Goal: Find specific page/section: Find specific page/section

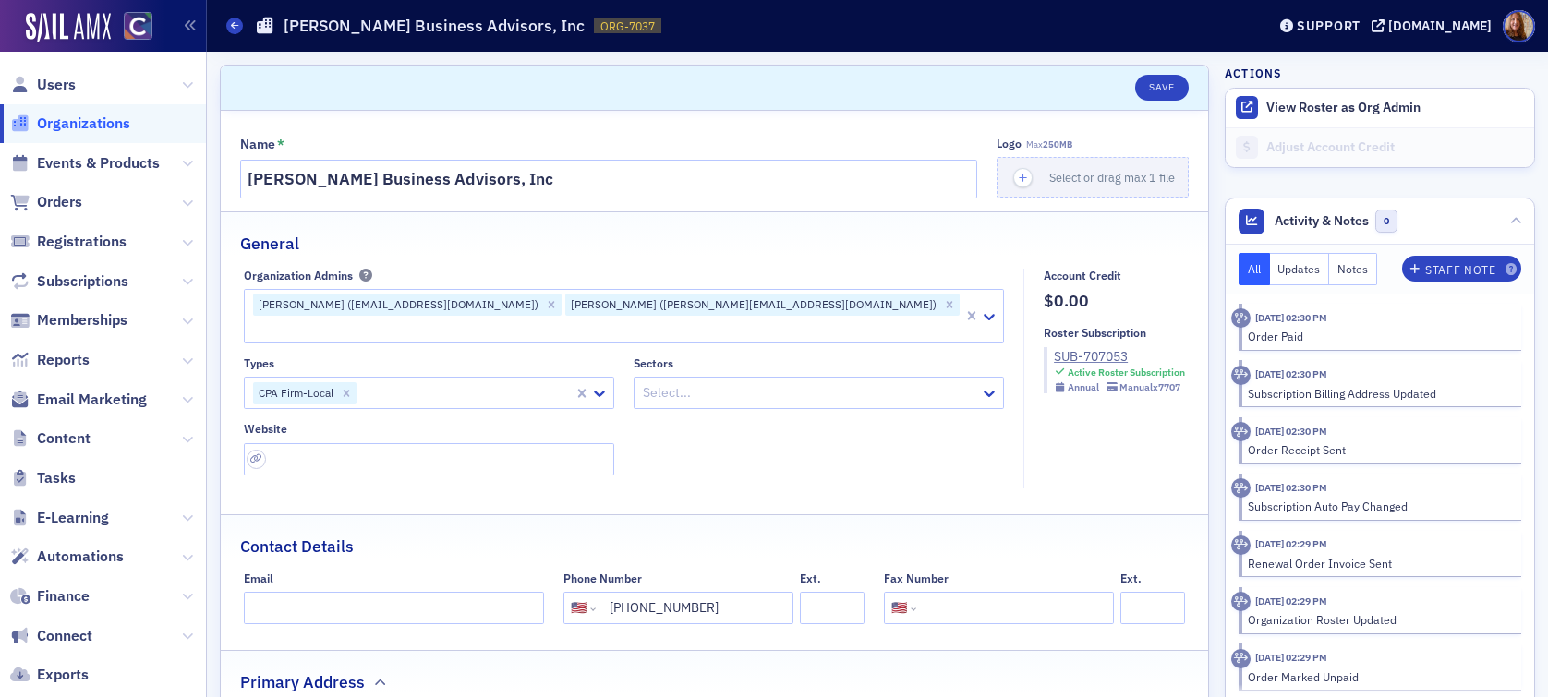
select select "US"
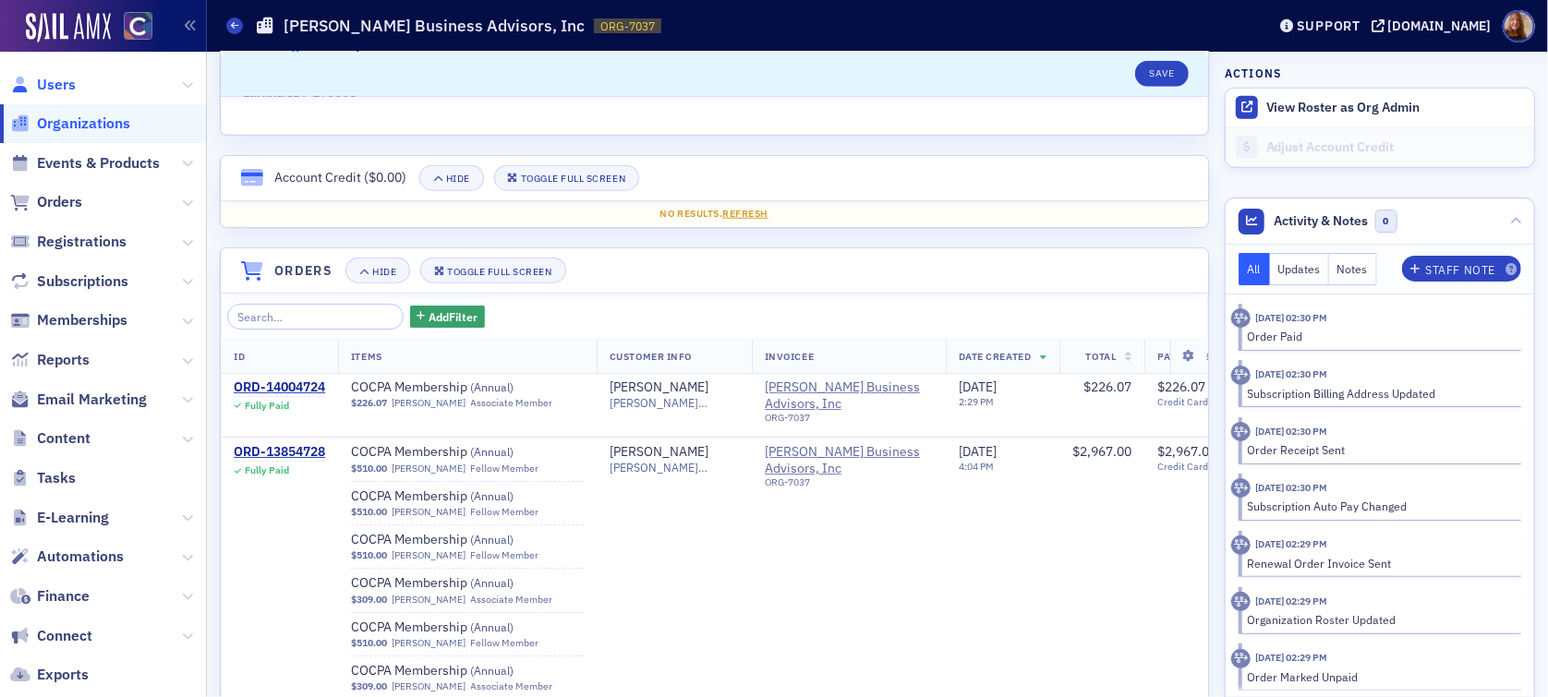
click at [56, 85] on span "Users" at bounding box center [56, 85] width 39 height 20
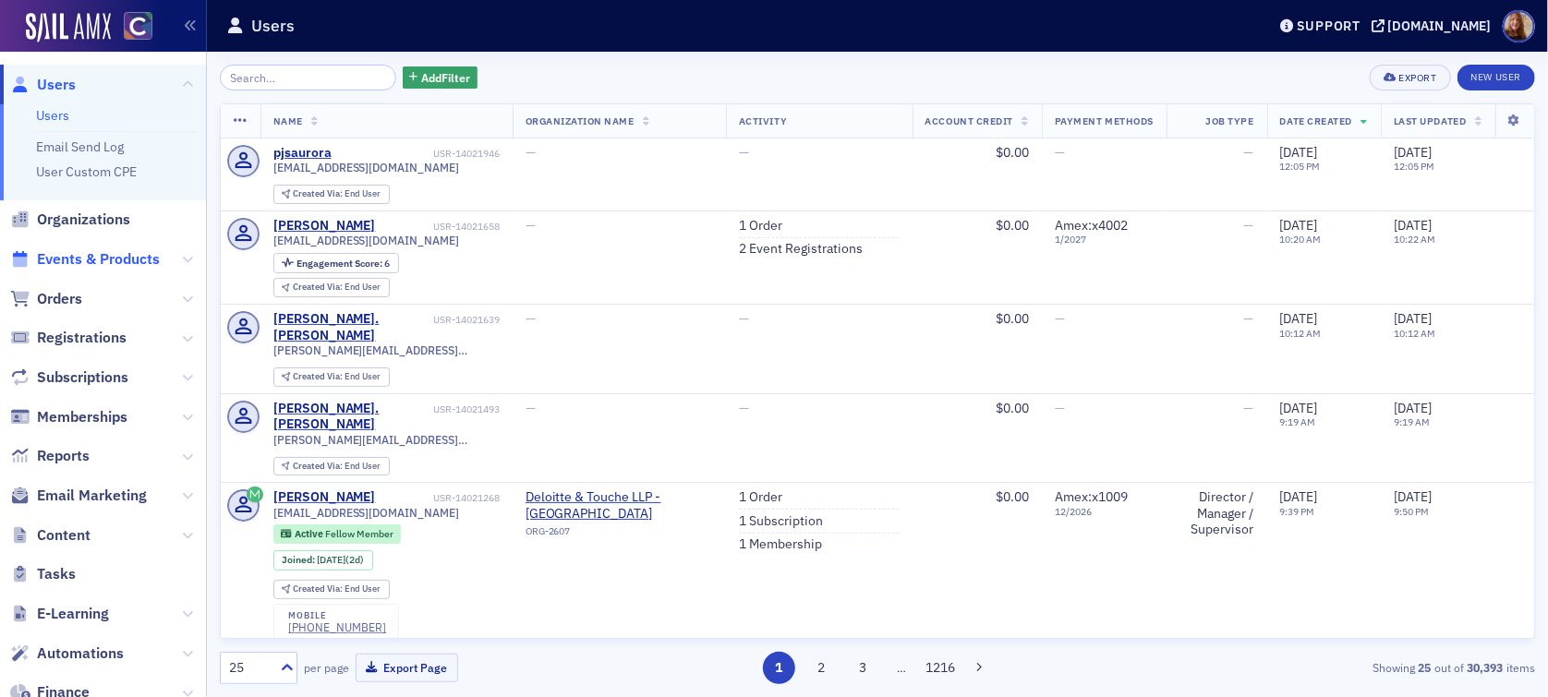
click at [75, 262] on span "Events & Products" at bounding box center [98, 259] width 123 height 20
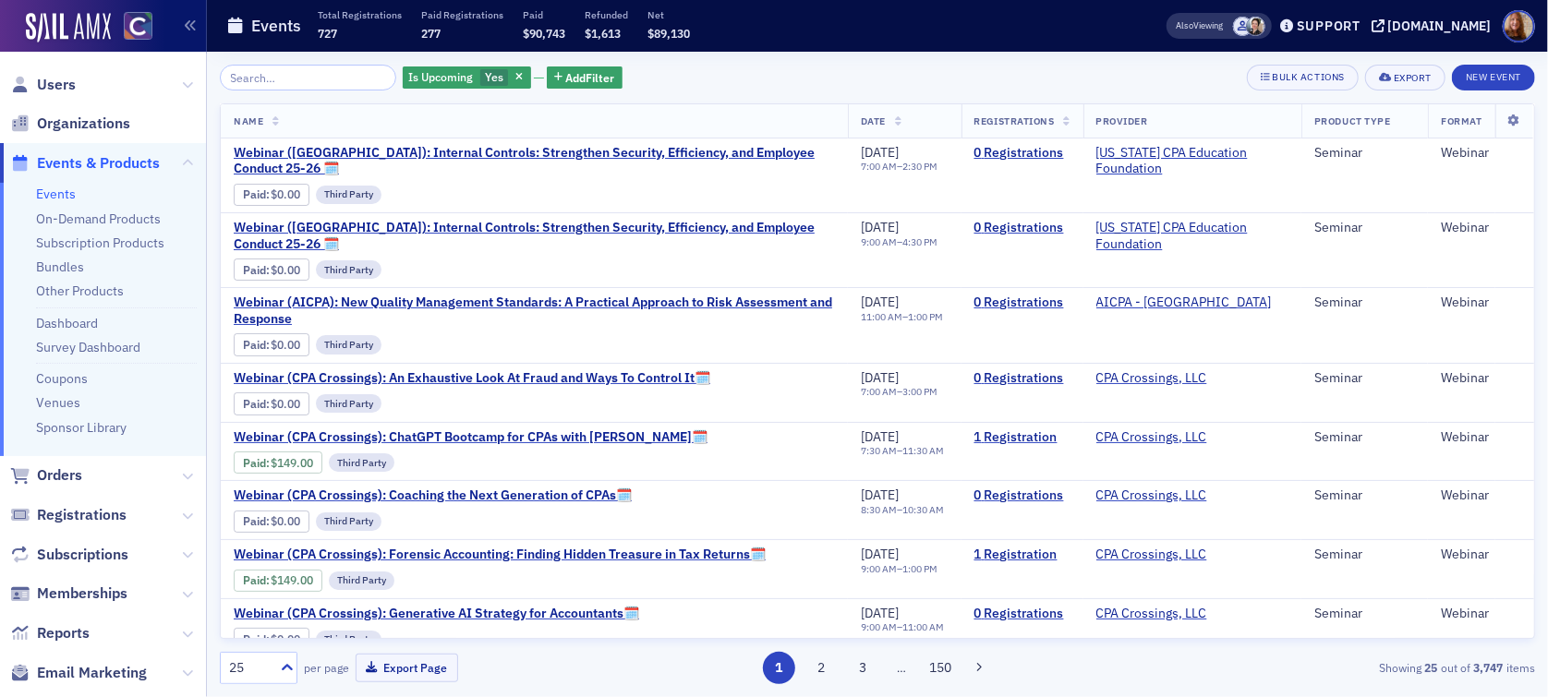
click at [722, 72] on div "Is Upcoming Yes Add Filter Bulk Actions Export New Event" at bounding box center [877, 78] width 1315 height 26
click at [54, 475] on span "Orders" at bounding box center [59, 476] width 45 height 20
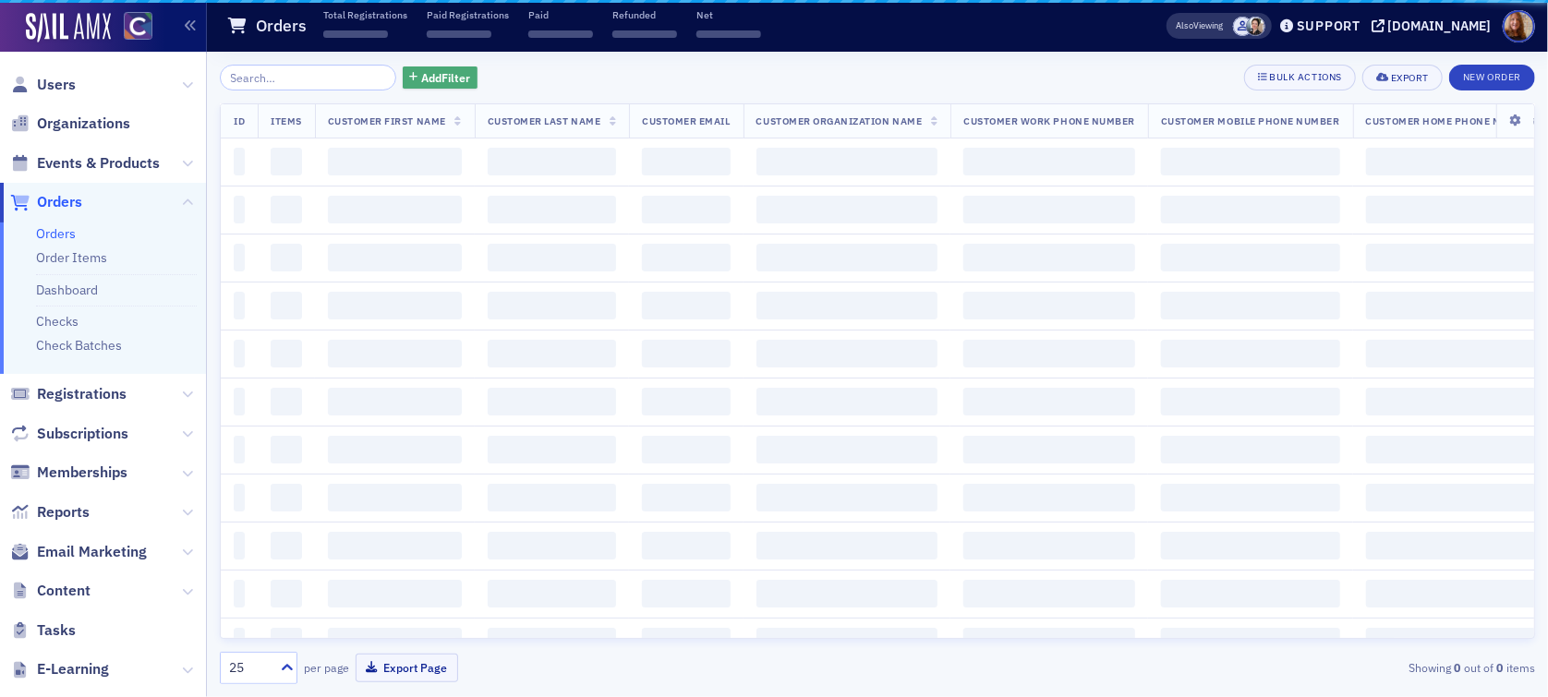
click at [429, 85] on span "Add Filter" at bounding box center [445, 77] width 49 height 17
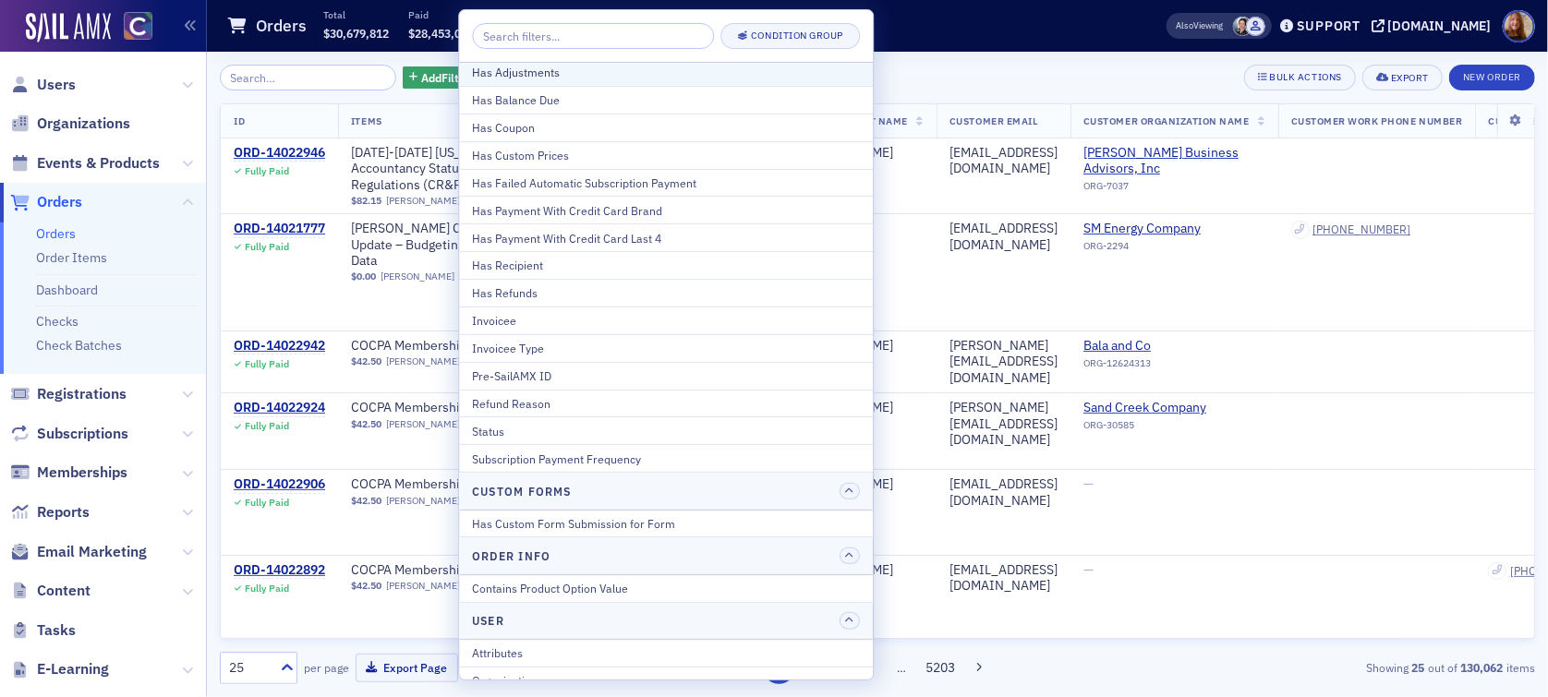
scroll to position [262, 0]
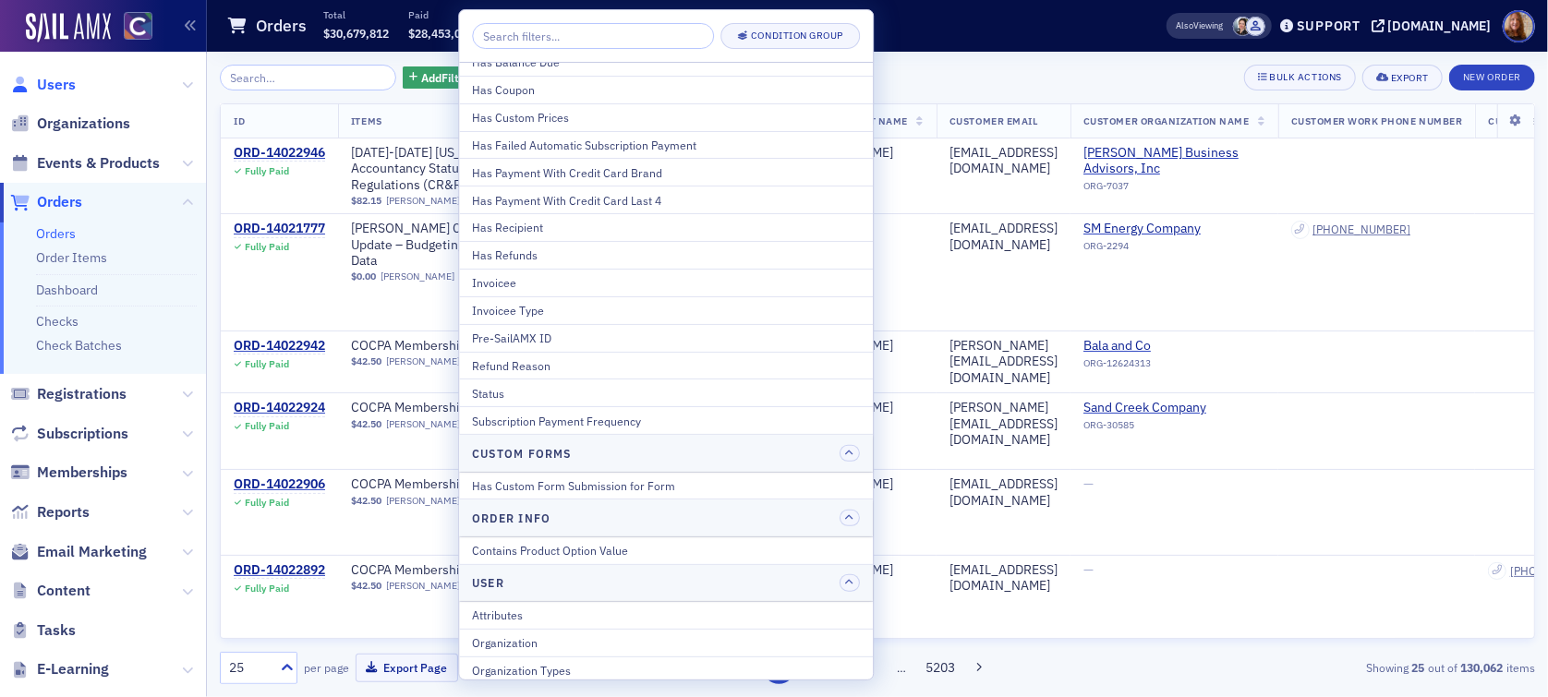
click at [69, 75] on span "Users" at bounding box center [56, 85] width 39 height 20
click at [53, 91] on span "Users" at bounding box center [56, 85] width 39 height 20
click at [55, 89] on span "Users" at bounding box center [56, 85] width 39 height 20
click at [70, 83] on span "Users" at bounding box center [56, 85] width 39 height 20
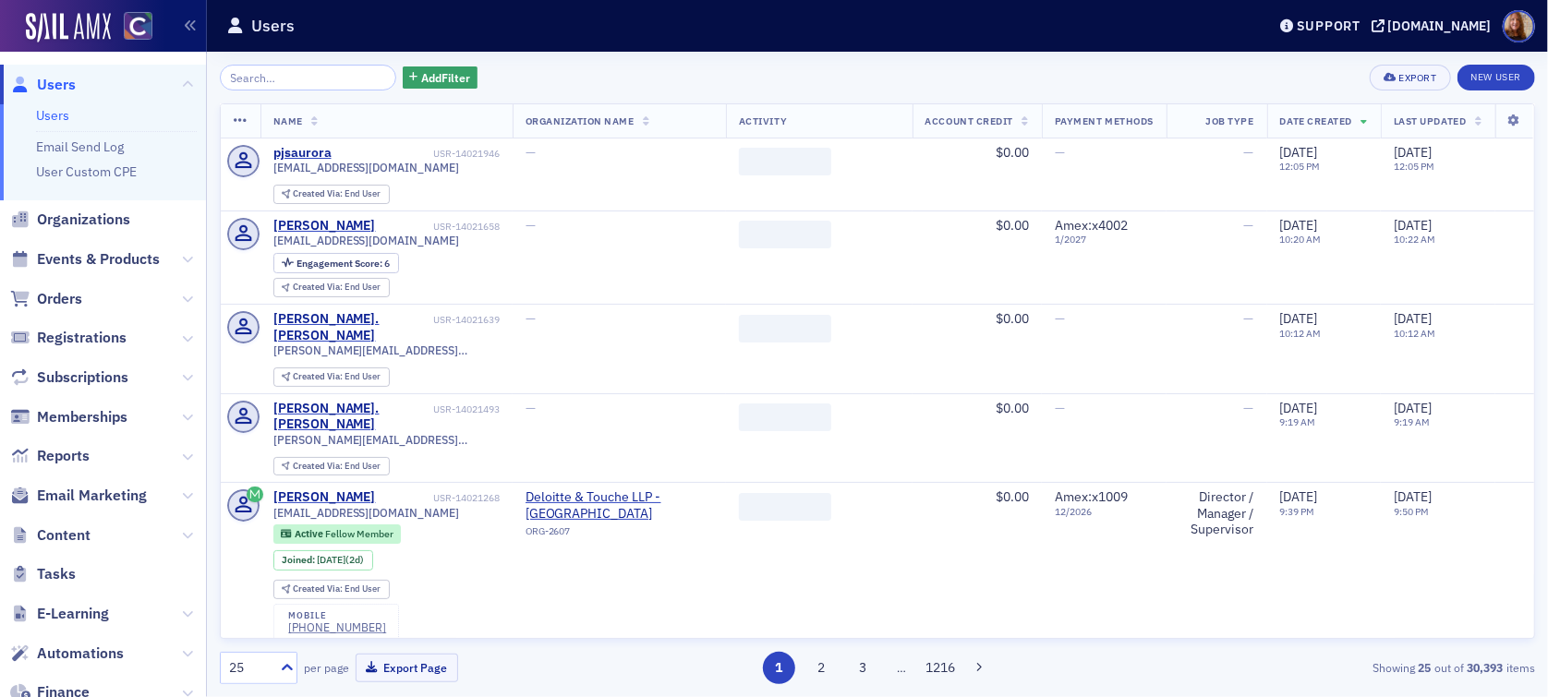
click at [601, 67] on div "Add Filter Export New User" at bounding box center [877, 78] width 1315 height 26
click at [421, 79] on span "Add Filter" at bounding box center [445, 77] width 49 height 17
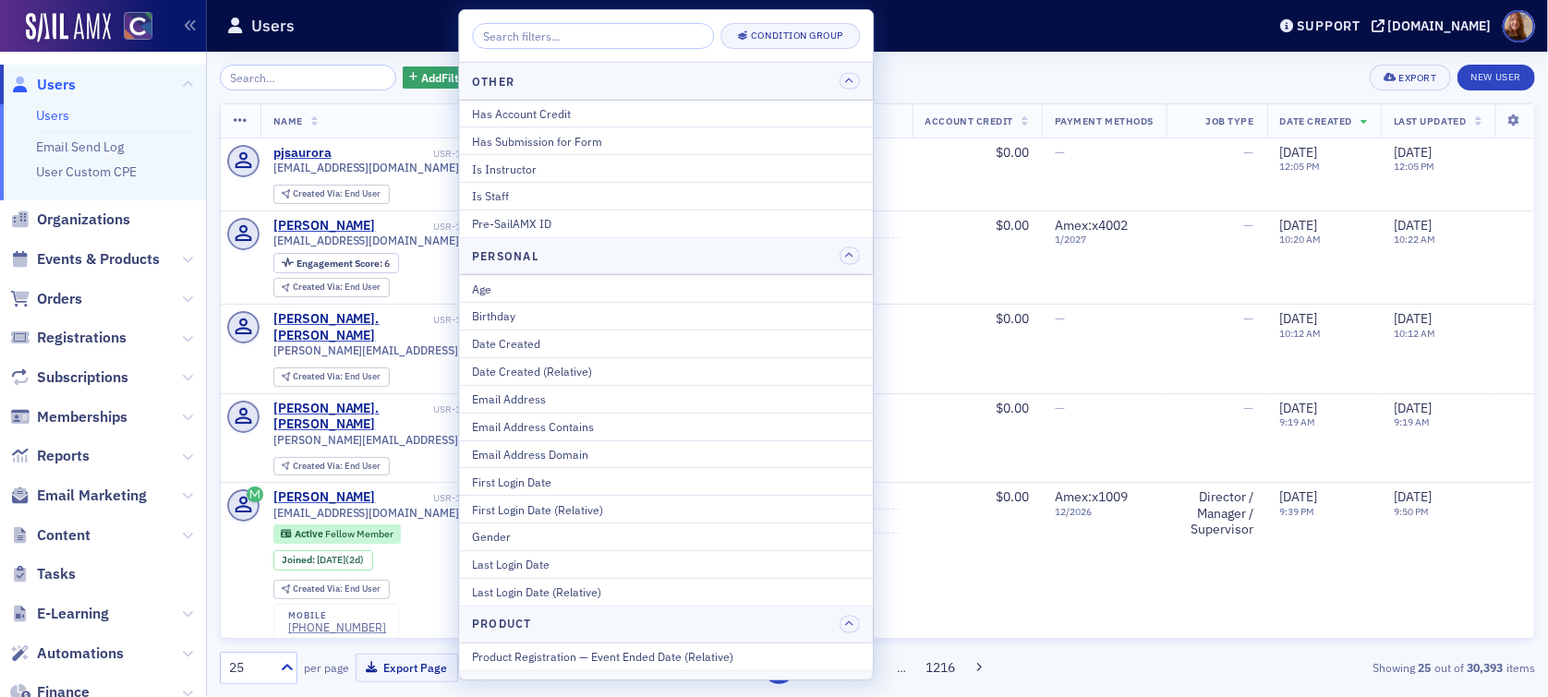
scroll to position [1702, 0]
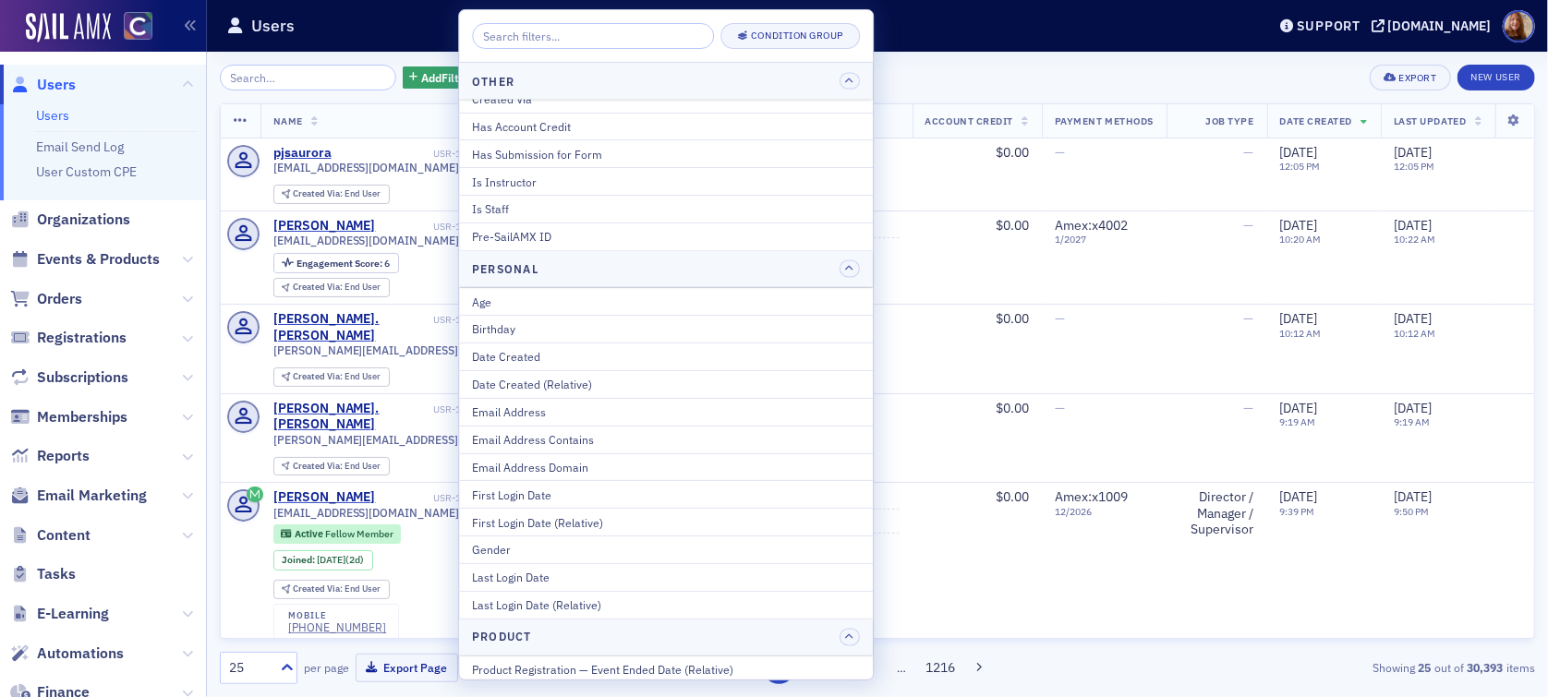
drag, startPoint x: 988, startPoint y: 70, endPoint x: 1035, endPoint y: 71, distance: 47.1
click at [989, 71] on div "Add Filter Export New User" at bounding box center [877, 78] width 1315 height 26
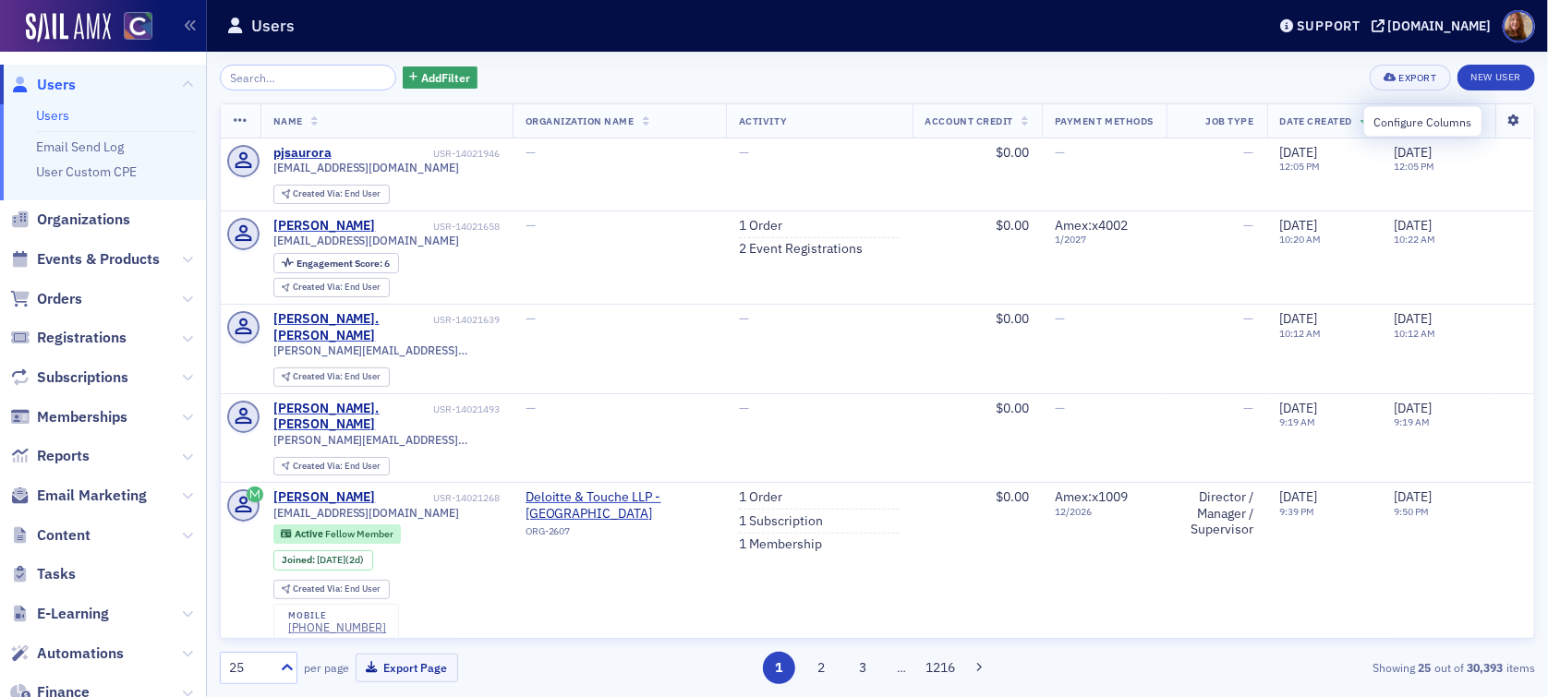
click at [1513, 124] on icon at bounding box center [1514, 120] width 38 height 11
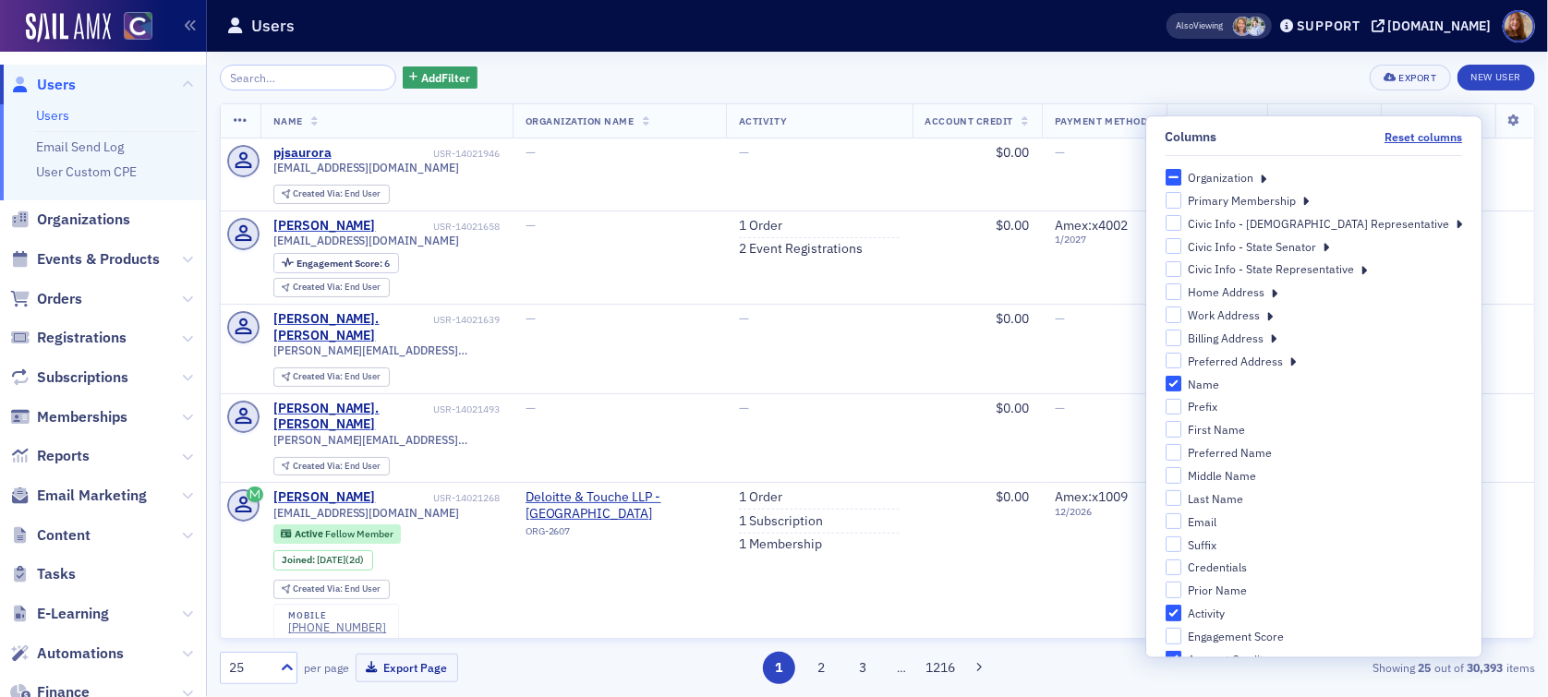
drag, startPoint x: 842, startPoint y: 75, endPoint x: 830, endPoint y: 75, distance: 12.0
click at [842, 75] on div "Add Filter Export New User" at bounding box center [877, 78] width 1315 height 26
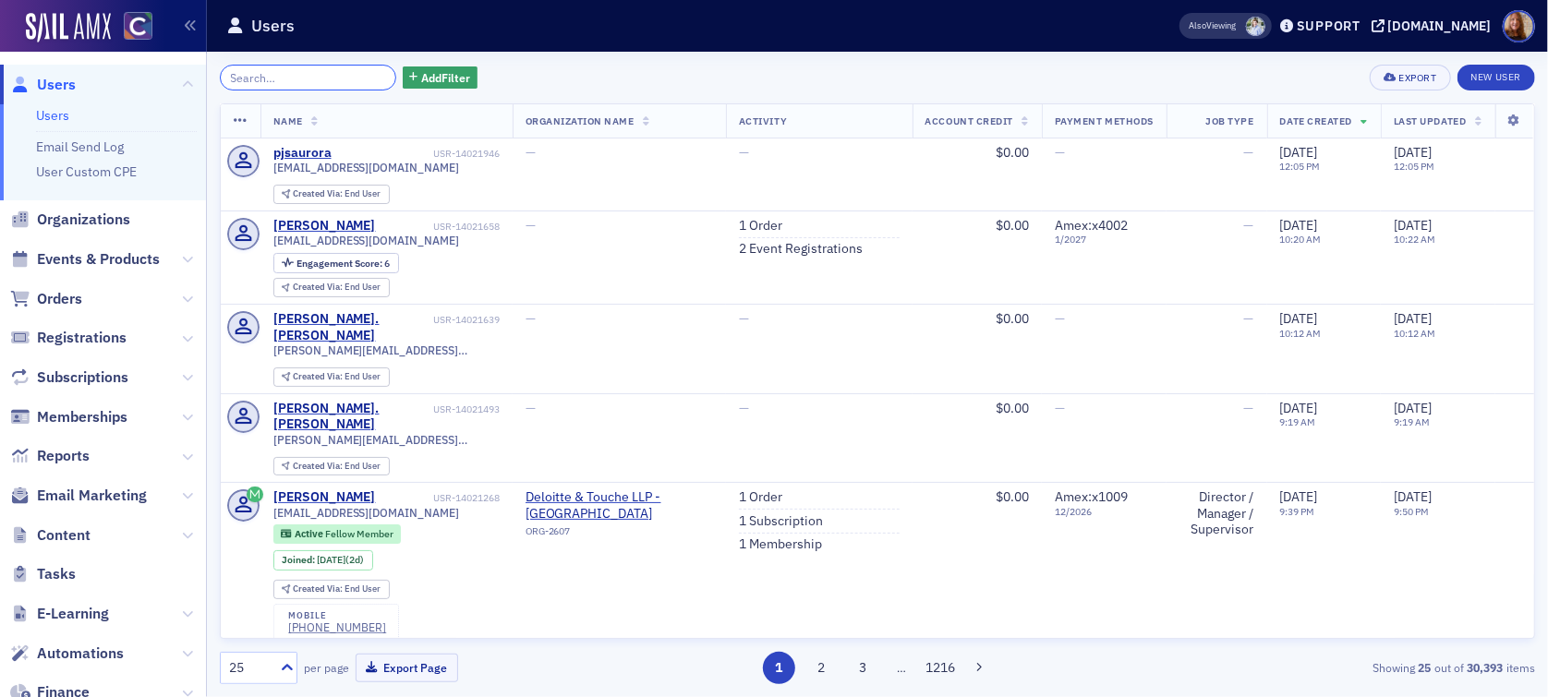
click at [313, 83] on input "search" at bounding box center [308, 78] width 176 height 26
click at [507, 79] on div "Add Filter Export New User" at bounding box center [877, 78] width 1315 height 26
click at [430, 79] on span "Add Filter" at bounding box center [445, 77] width 49 height 17
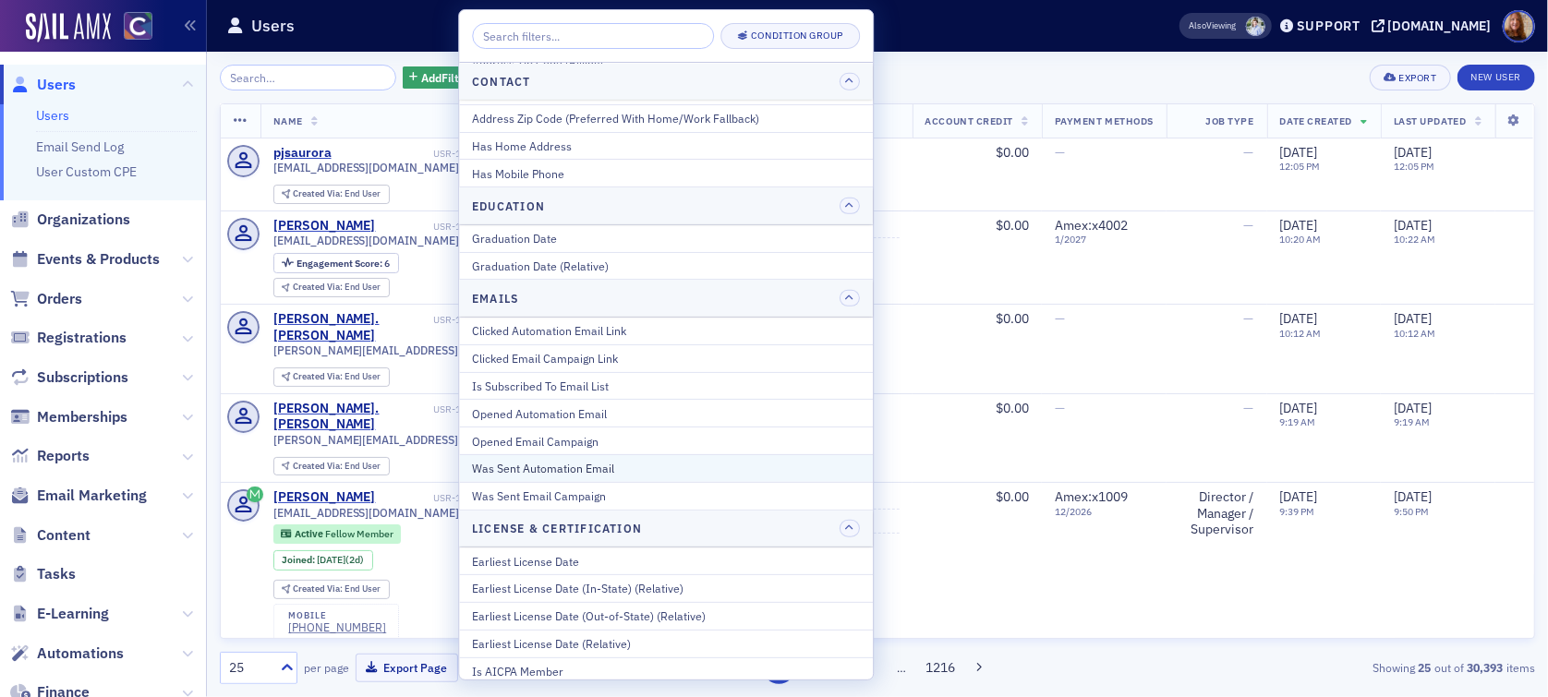
scroll to position [656, 0]
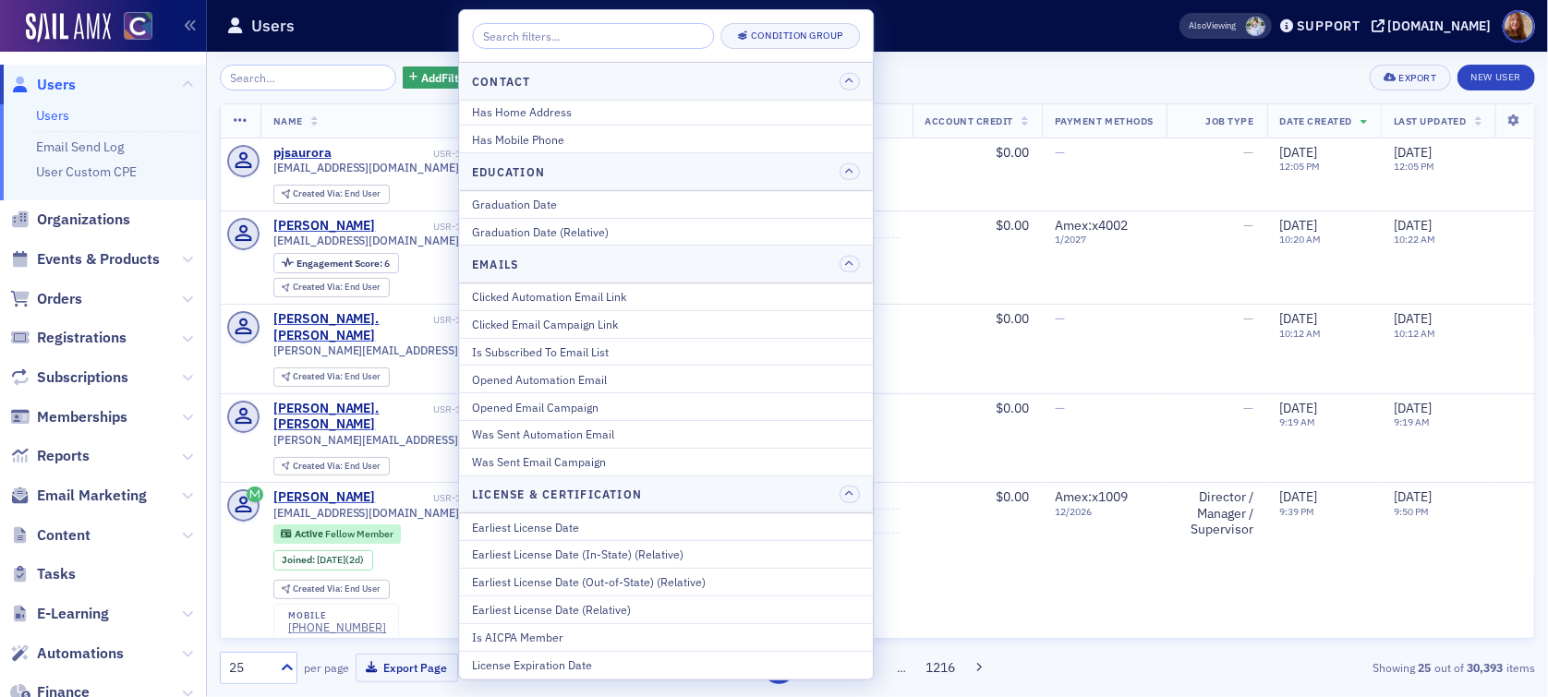
click at [996, 84] on div "Add Filter Export New User" at bounding box center [877, 78] width 1315 height 26
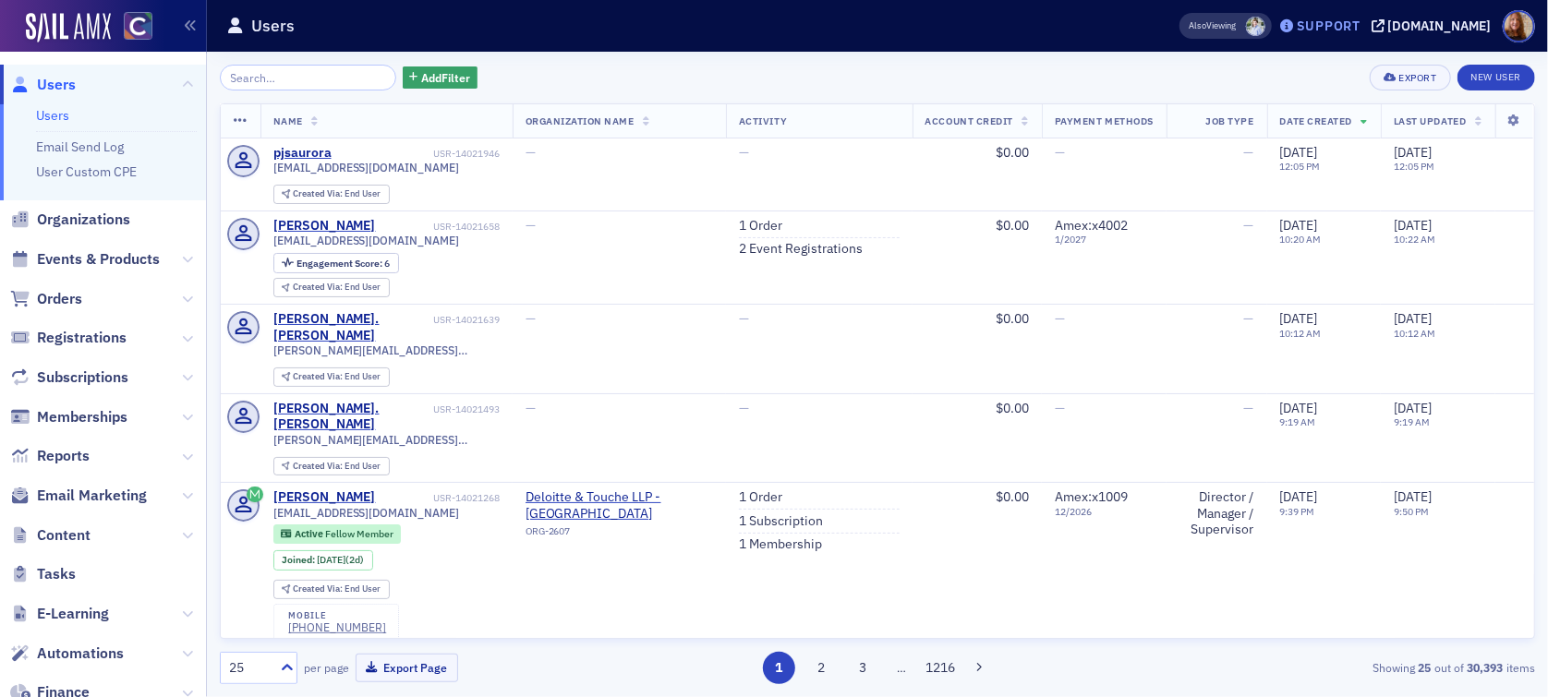
click at [1361, 29] on div "Support" at bounding box center [1329, 26] width 64 height 17
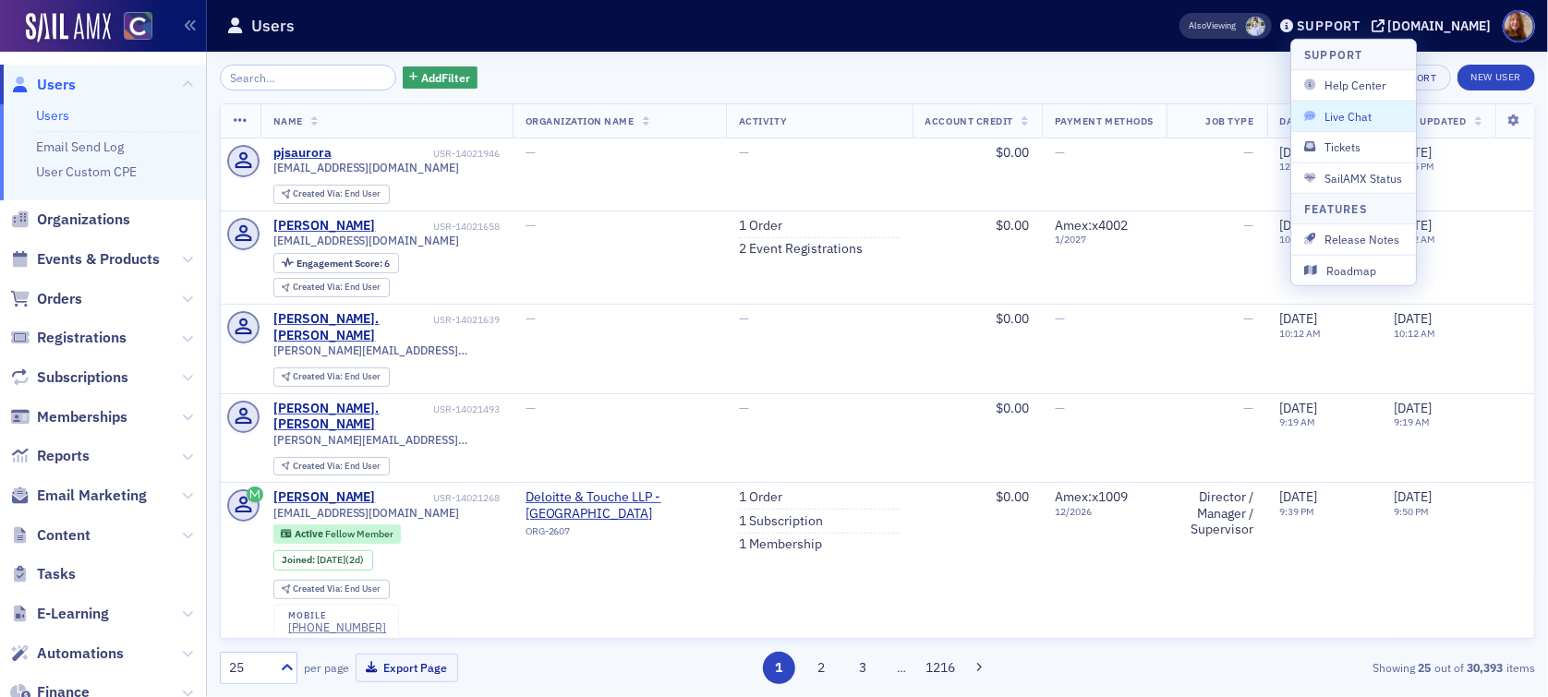
click at [1371, 116] on span "Live Chat" at bounding box center [1353, 116] width 99 height 17
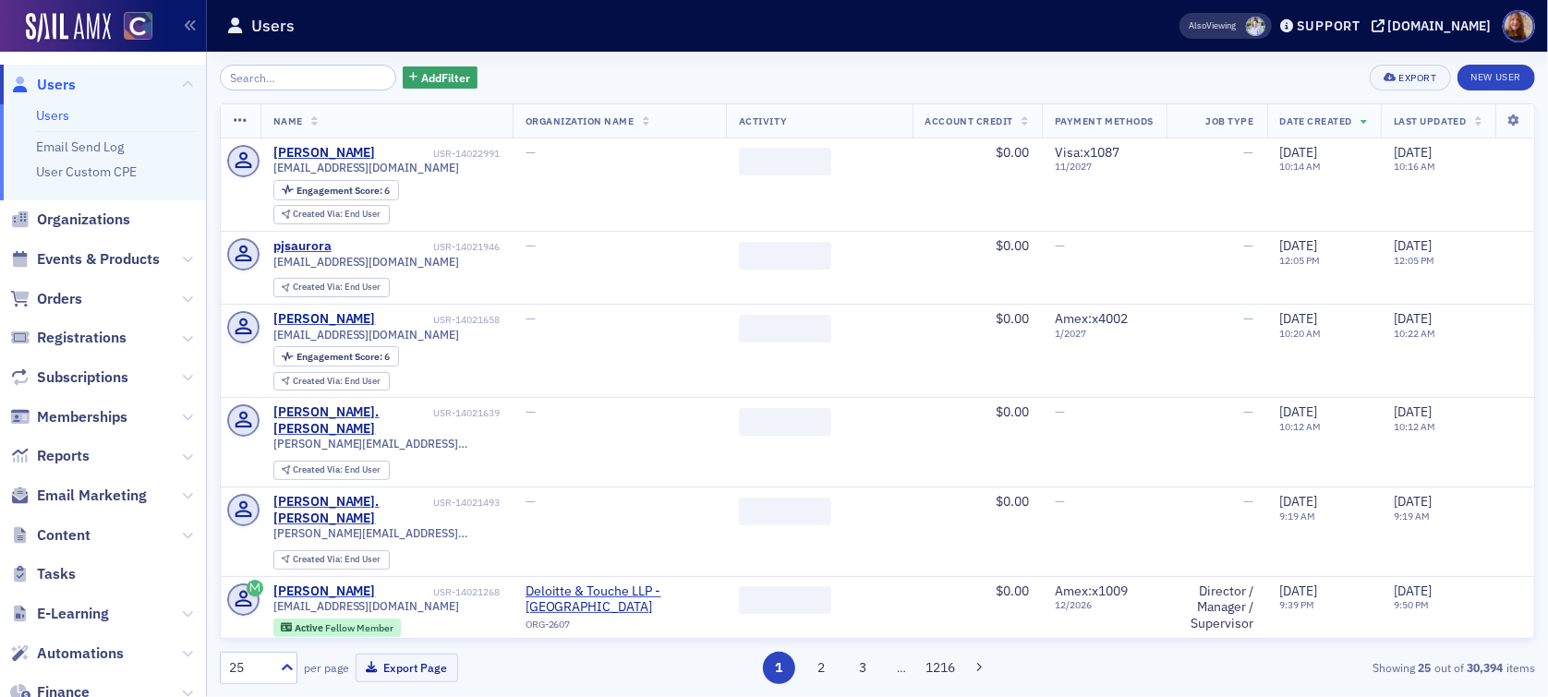
click at [599, 71] on div "Add Filter Export New User" at bounding box center [877, 78] width 1315 height 26
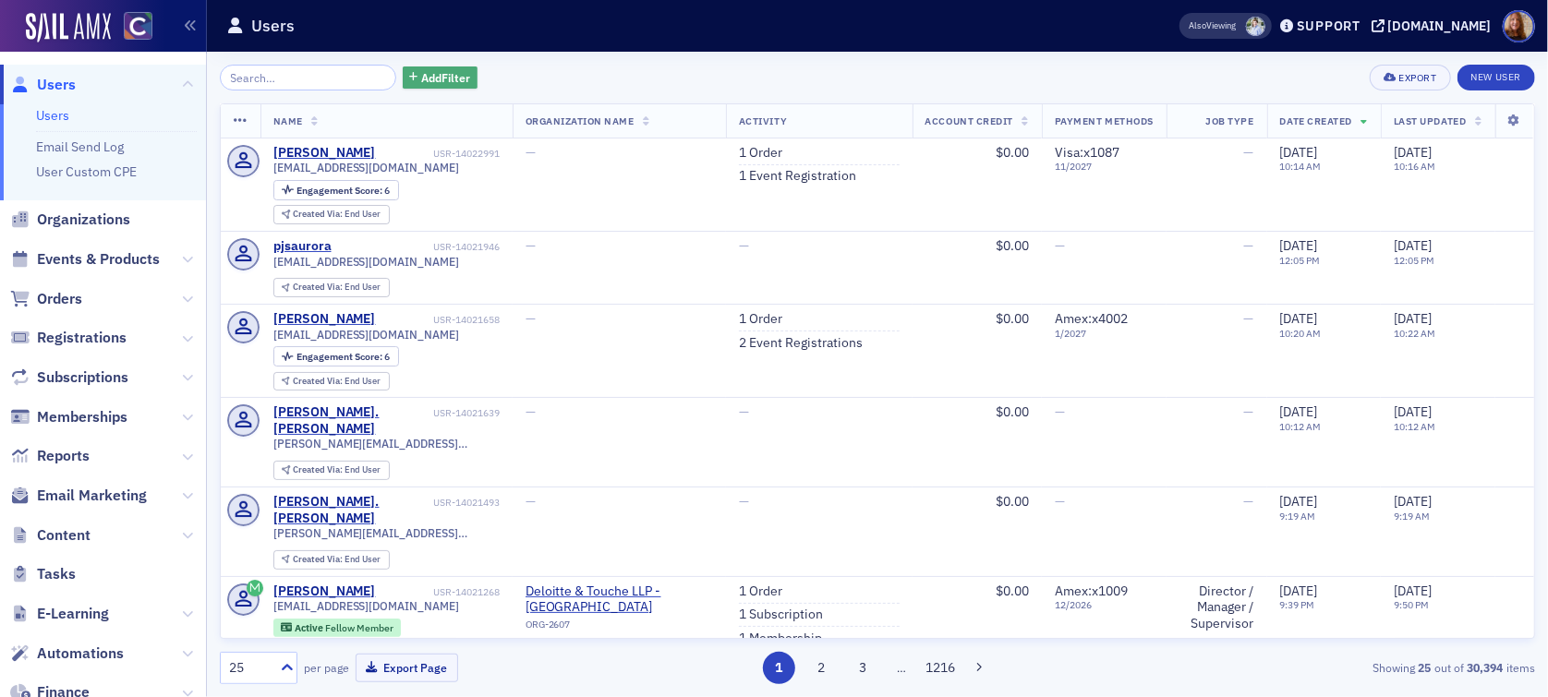
click at [421, 76] on span "Add Filter" at bounding box center [445, 77] width 49 height 17
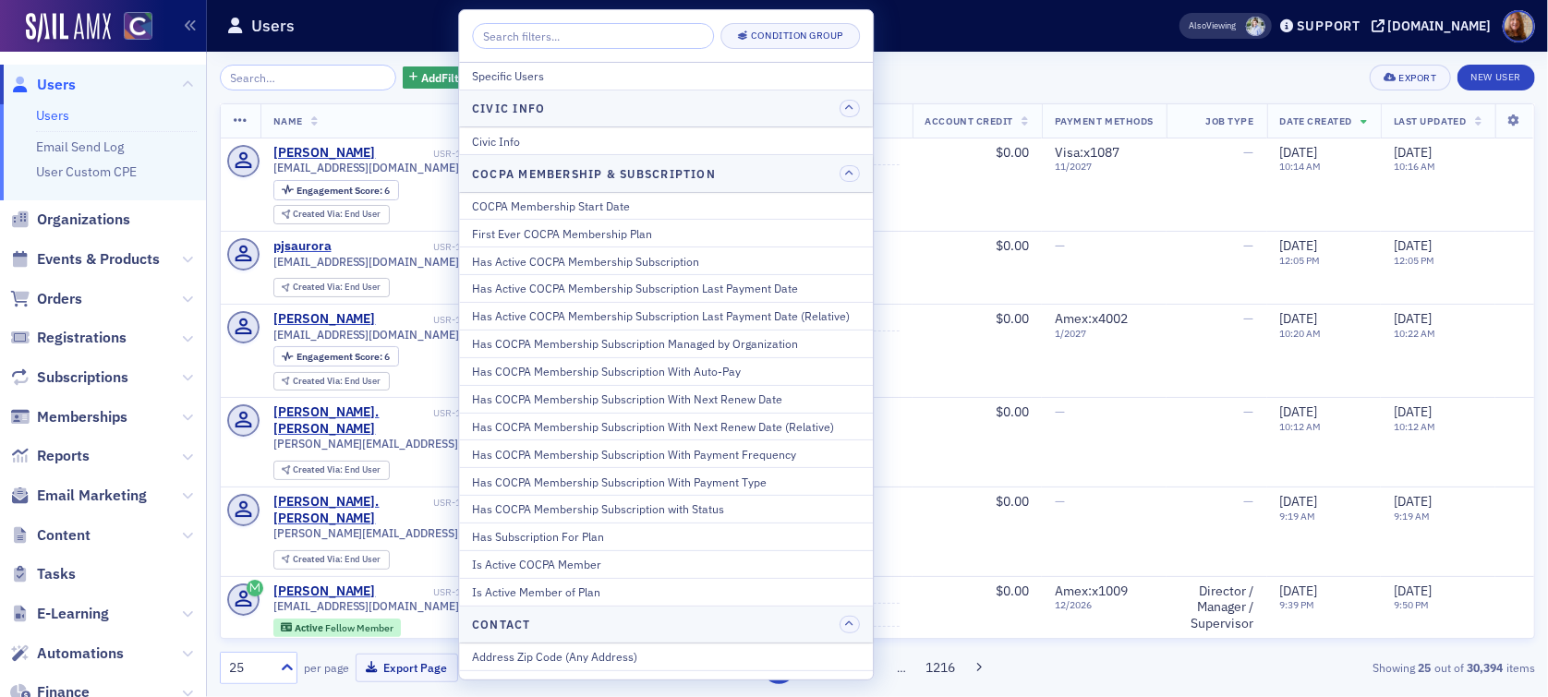
click at [1040, 67] on div "Add Filter Export New User" at bounding box center [877, 78] width 1315 height 26
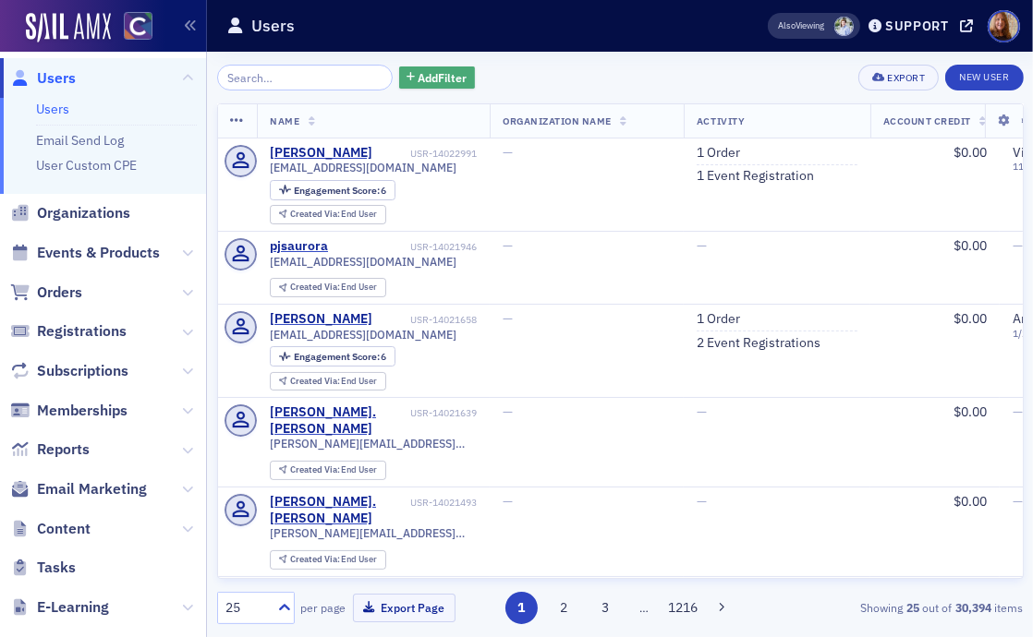
drag, startPoint x: 435, startPoint y: 75, endPoint x: 452, endPoint y: 74, distance: 16.7
click at [435, 75] on span "Add Filter" at bounding box center [442, 77] width 49 height 17
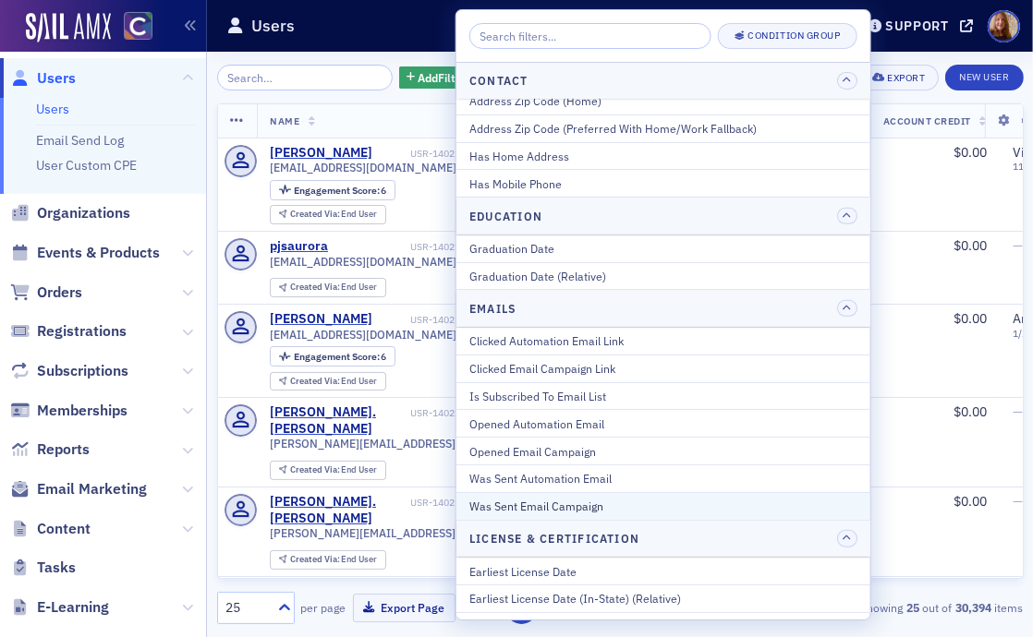
scroll to position [785, 0]
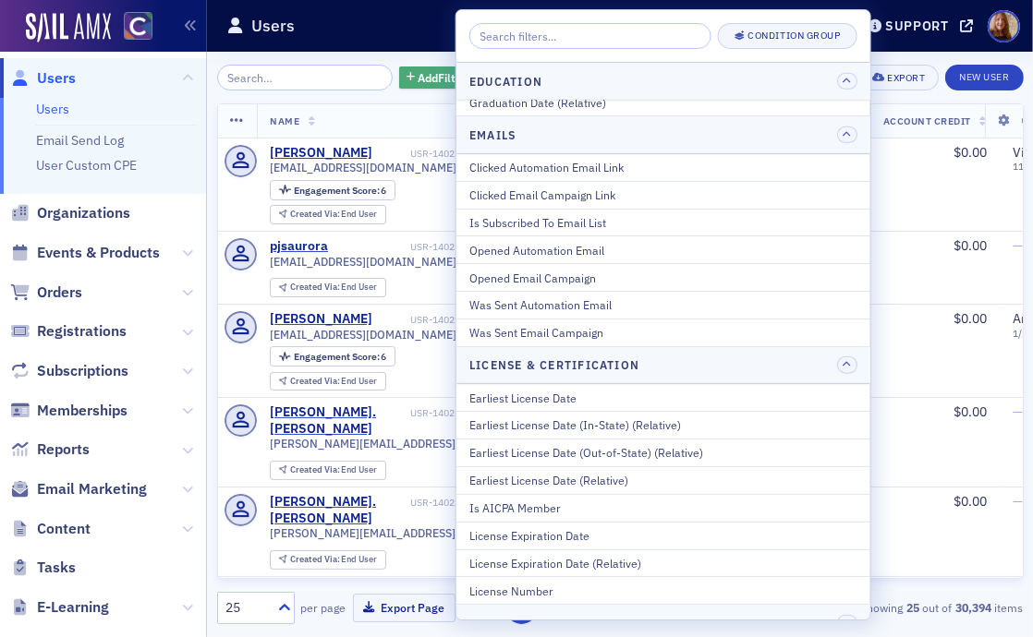
click at [418, 85] on span "Add Filter" at bounding box center [442, 77] width 49 height 17
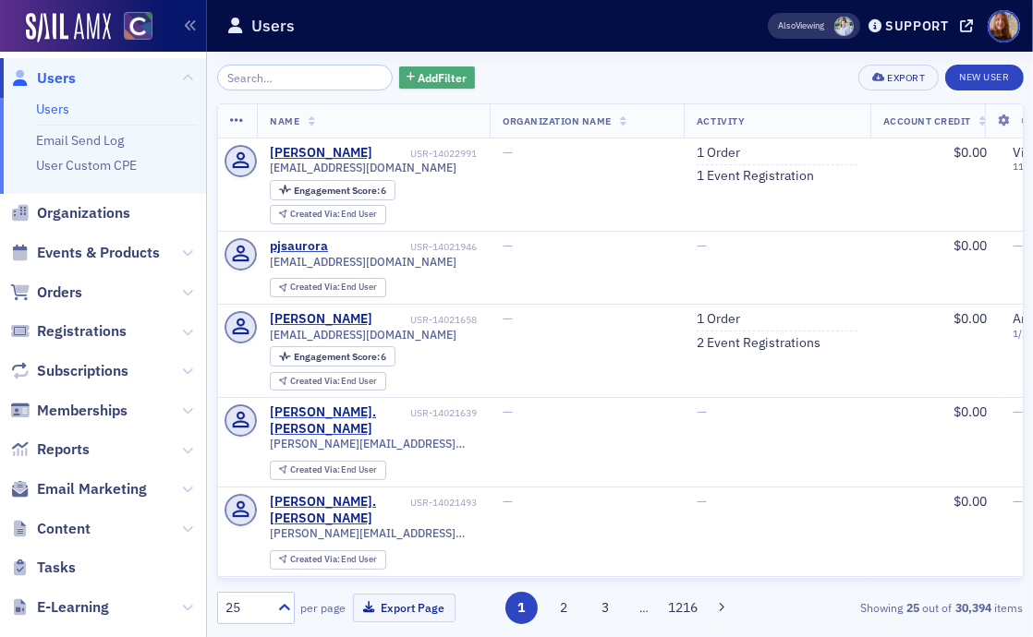
click at [423, 83] on span "Add Filter" at bounding box center [442, 77] width 49 height 17
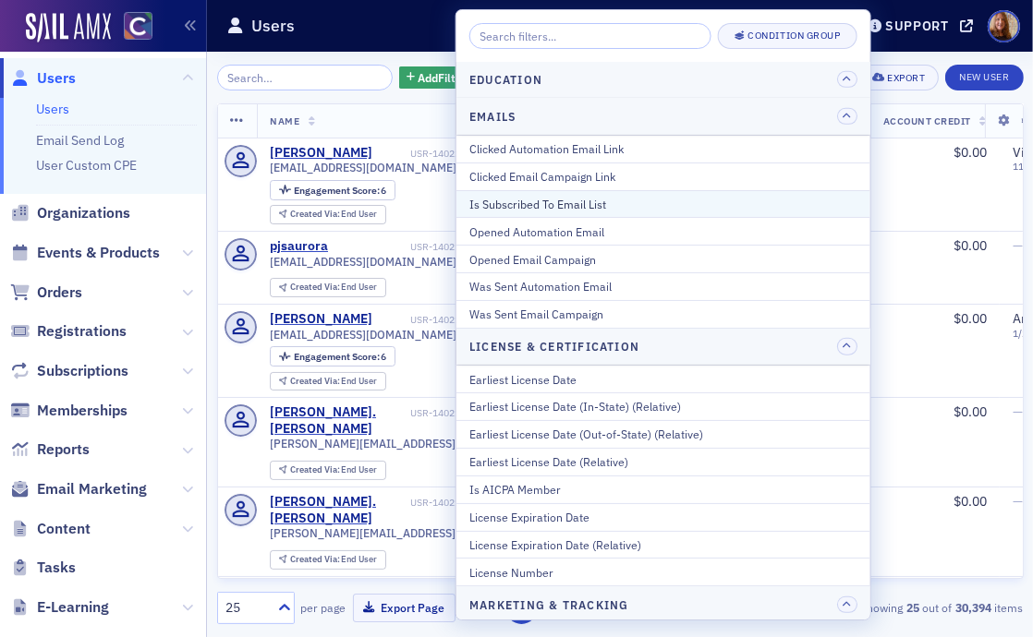
scroll to position [800, 0]
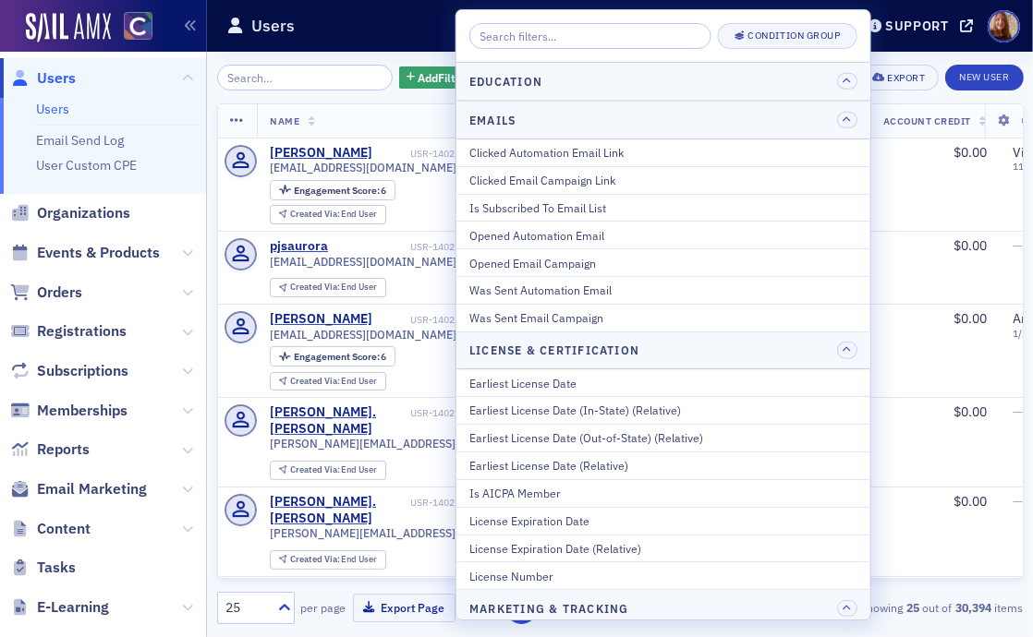
click at [941, 99] on div "Add Filter Export New User Name Organization Name Activity Account Credit Payme…" at bounding box center [620, 345] width 806 height 560
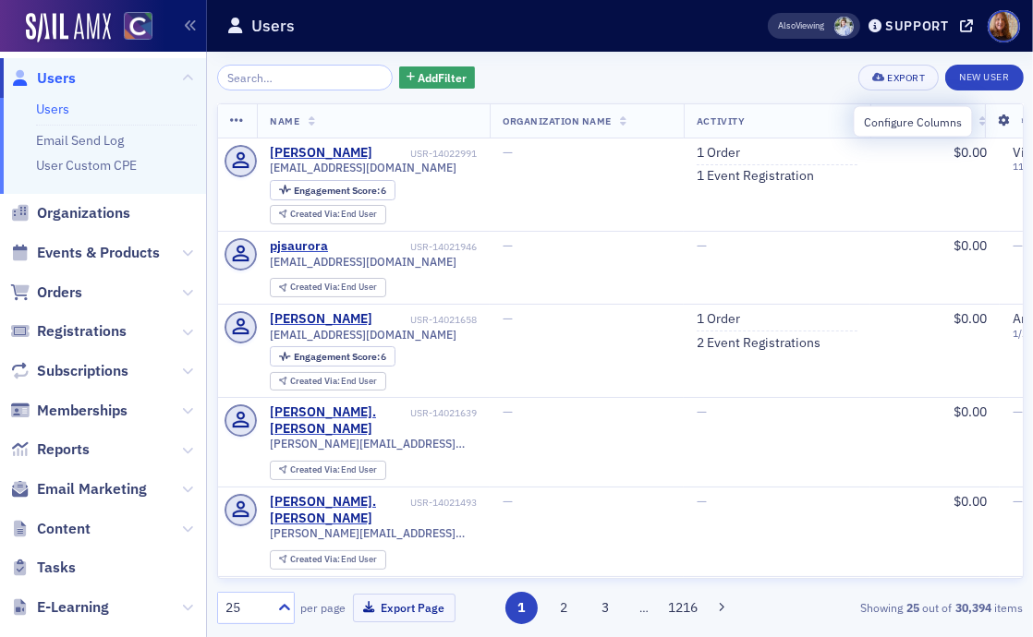
click at [996, 122] on icon at bounding box center [1004, 120] width 38 height 11
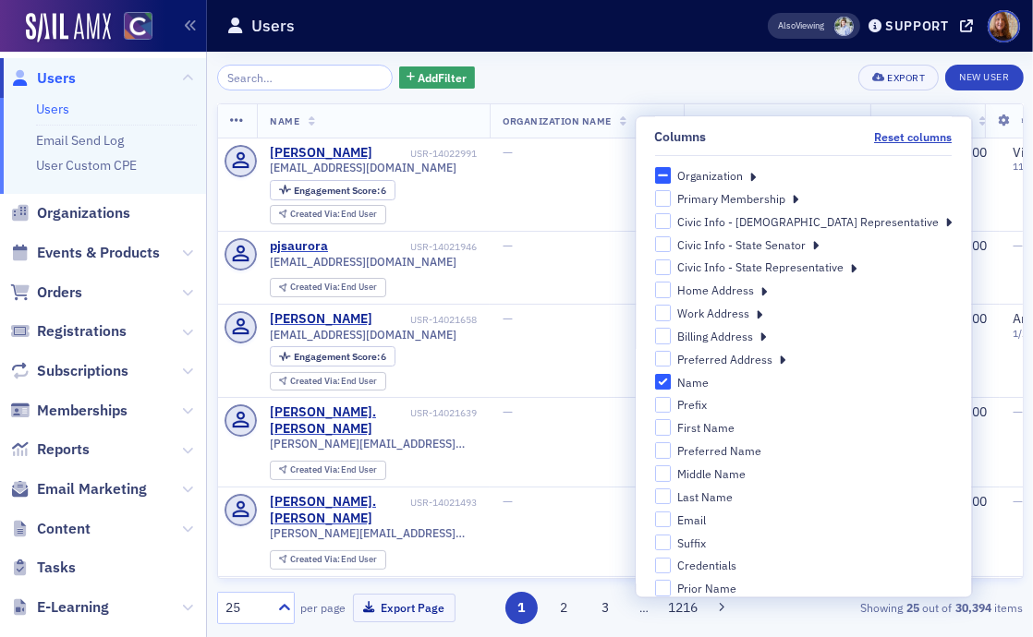
scroll to position [3, 0]
click at [573, 67] on div "Add Filter Export New User" at bounding box center [620, 78] width 806 height 26
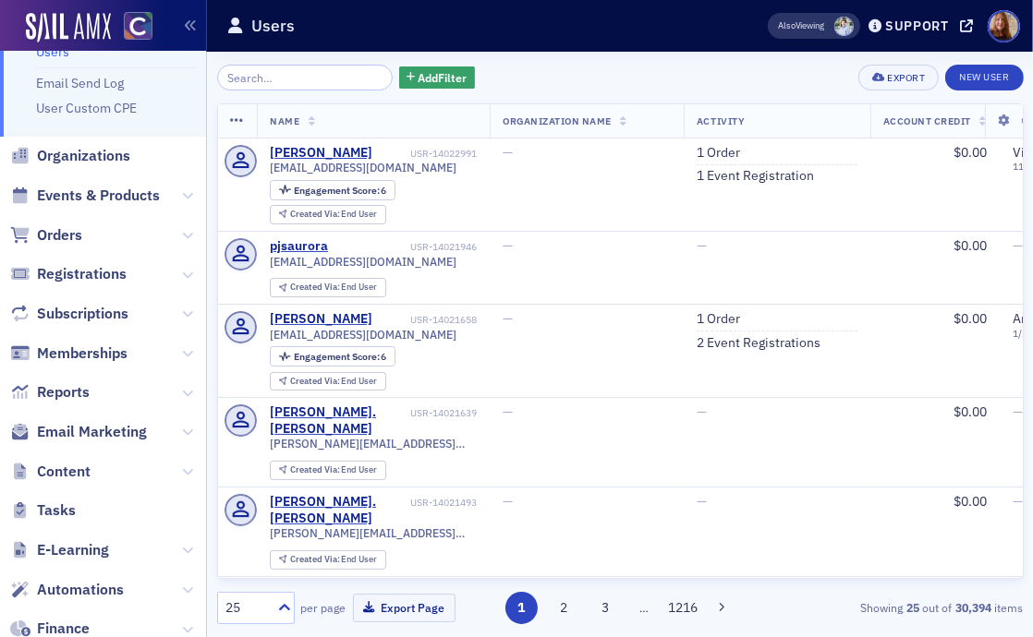
scroll to position [56, 0]
click at [67, 391] on span "Reports" at bounding box center [63, 393] width 53 height 20
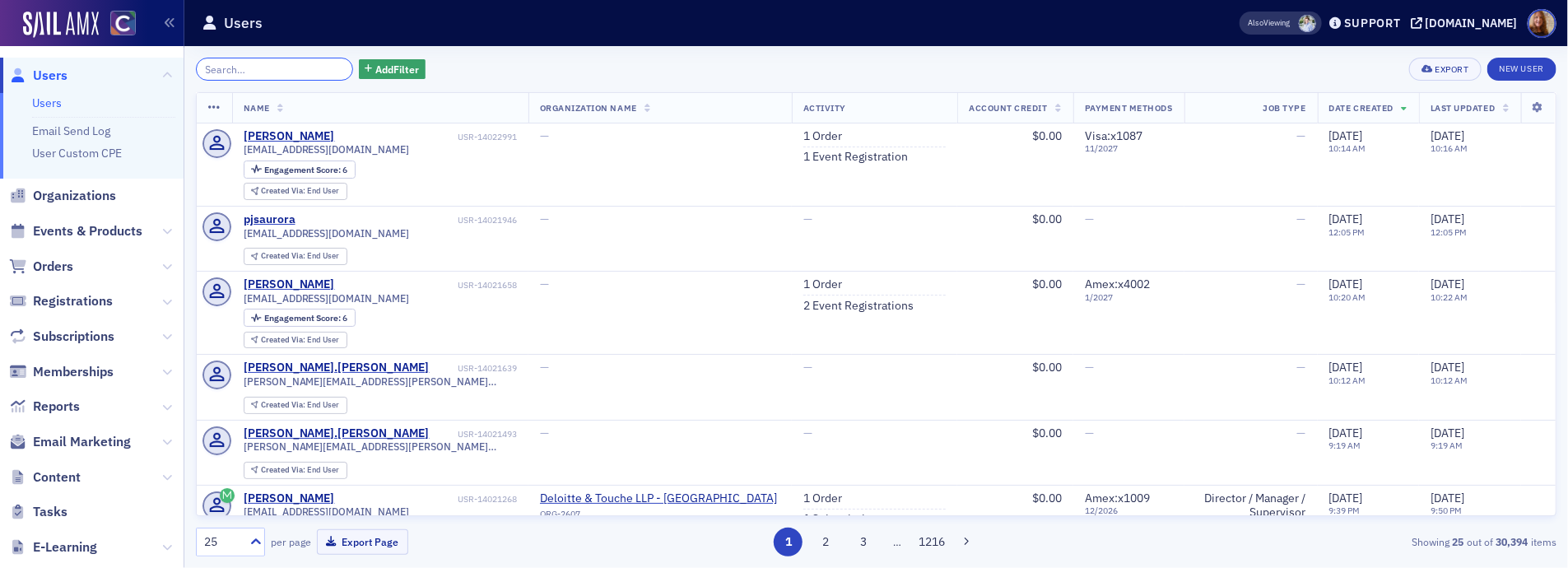
click at [240, 61] on input "search" at bounding box center [274, 70] width 157 height 23
click at [253, 67] on input "search" at bounding box center [274, 70] width 157 height 23
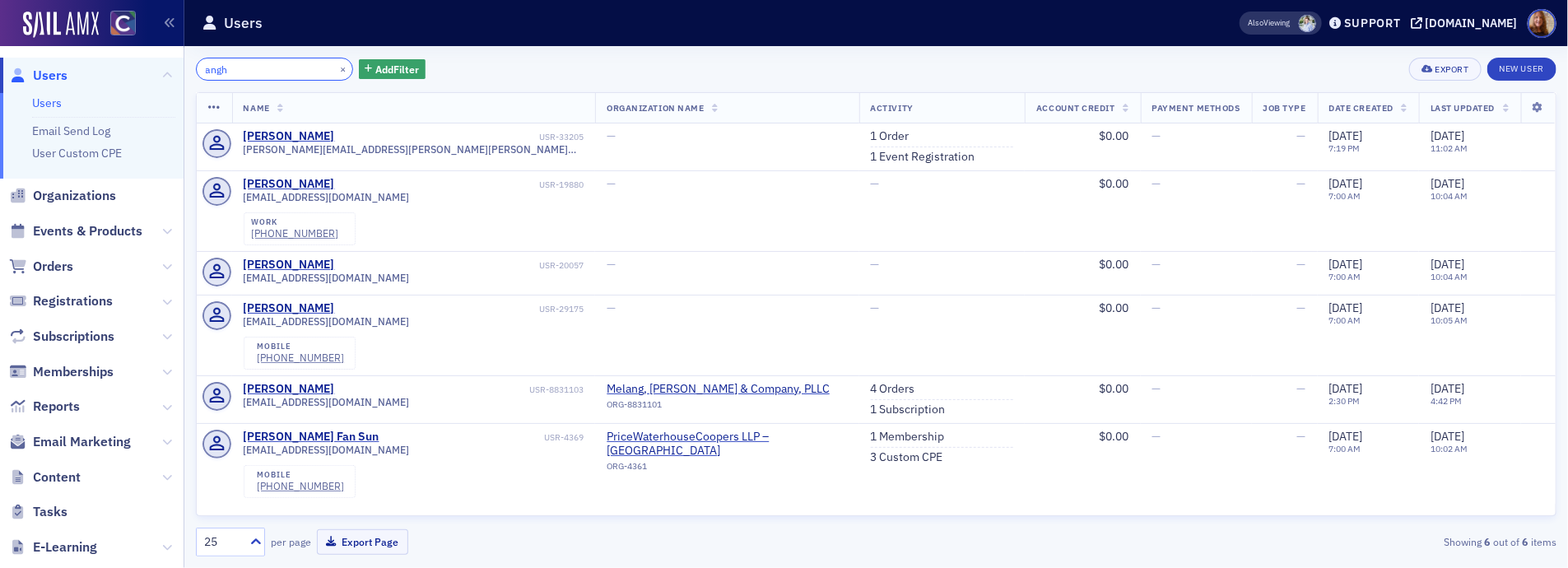
type input "angh"
click at [50, 102] on link "Users" at bounding box center [46, 103] width 29 height 15
click at [233, 66] on input "angh" at bounding box center [274, 70] width 157 height 23
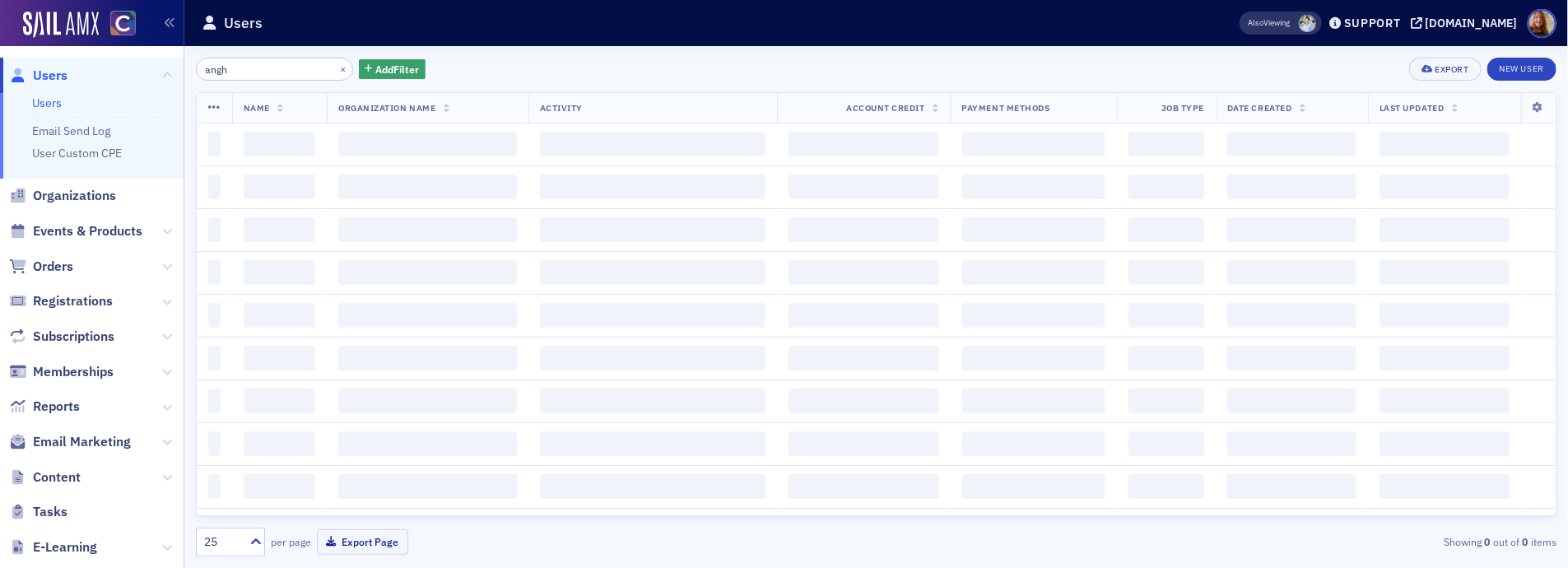
click at [221, 69] on input "angh" at bounding box center [274, 70] width 157 height 23
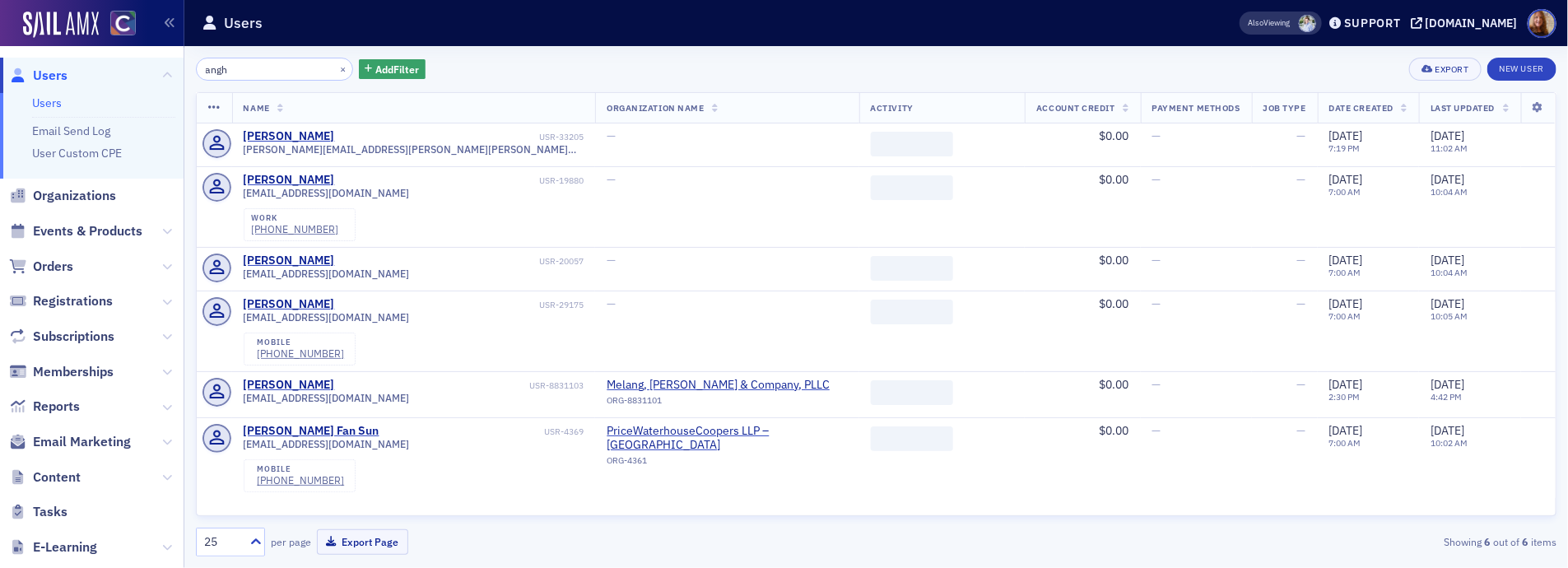
click at [221, 69] on input "angh" at bounding box center [274, 70] width 157 height 23
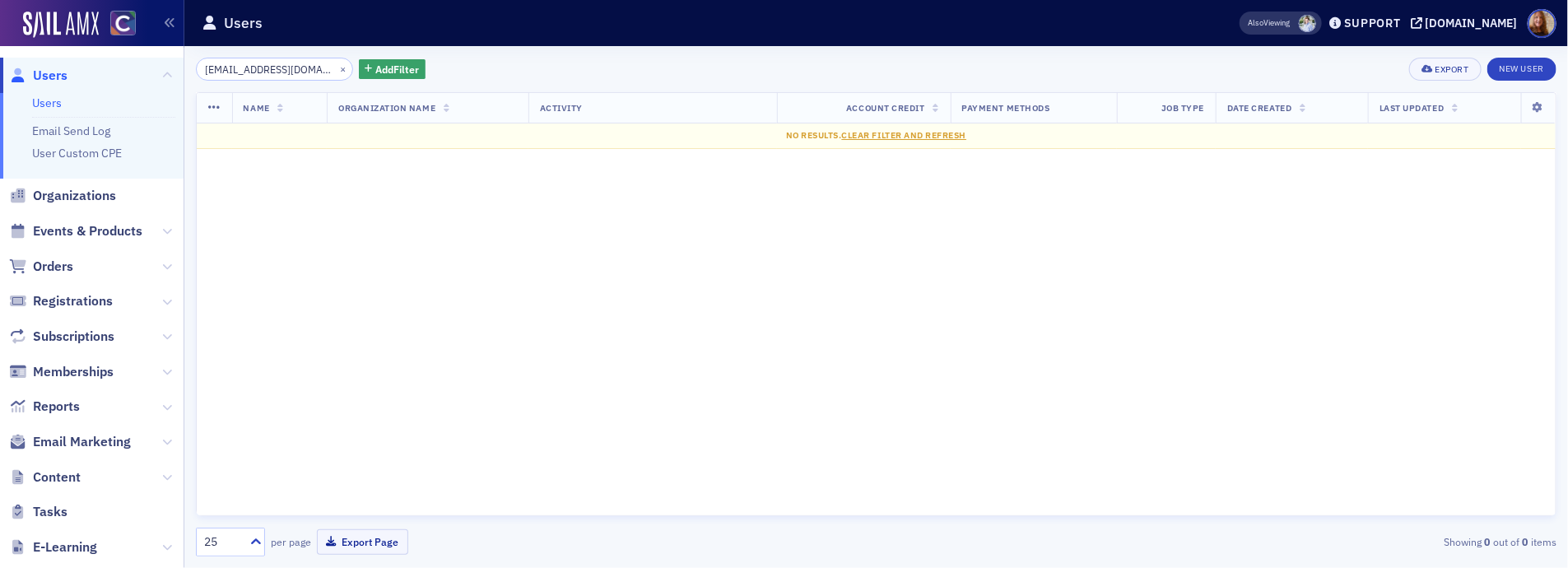
drag, startPoint x: 230, startPoint y: 68, endPoint x: 332, endPoint y: 88, distance: 103.9
click at [332, 88] on div "[EMAIL_ADDRESS][DOMAIN_NAME] × Add Filter Export New User Name Organization Nam…" at bounding box center [876, 308] width 1360 height 499
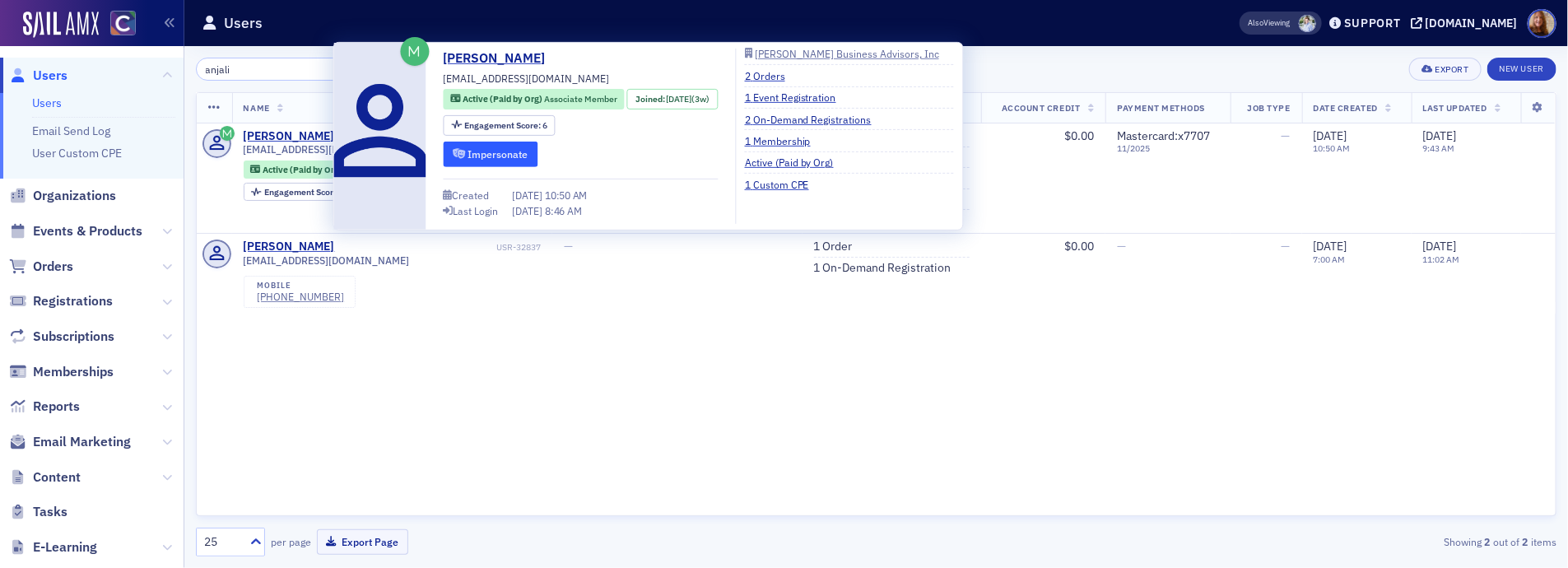
type input "anjali"
click at [508, 163] on button "Impersonate" at bounding box center [491, 153] width 94 height 26
